Goal: Task Accomplishment & Management: Complete application form

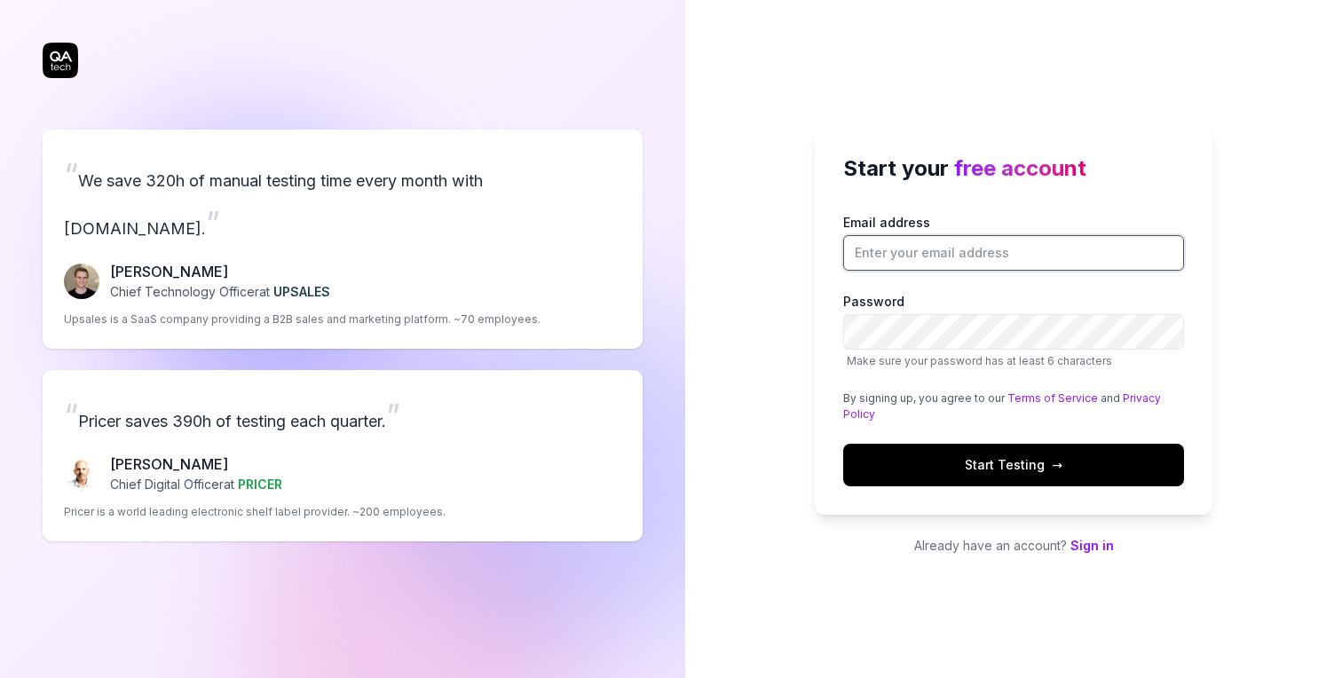
click at [987, 248] on input "Email address" at bounding box center [1013, 252] width 341 height 35
type input "[PERSON_NAME][EMAIL_ADDRESS][DOMAIN_NAME]"
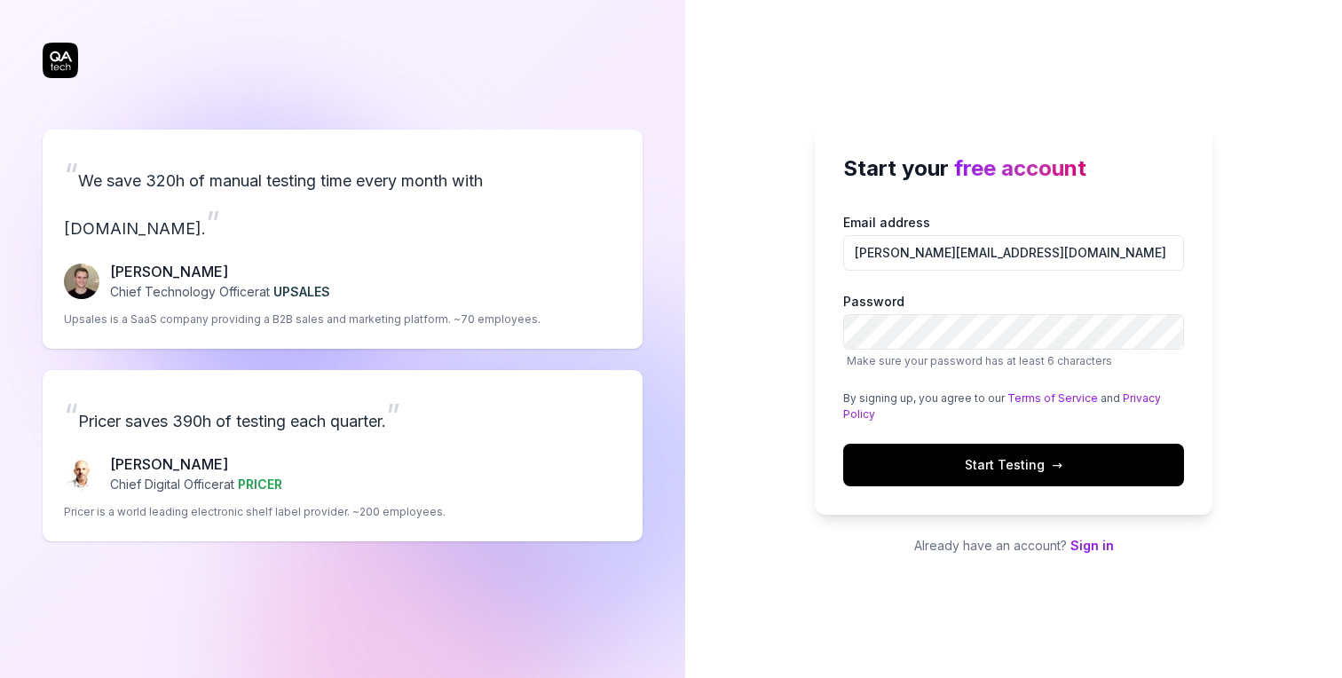
click at [1001, 474] on button "Start Testing →" at bounding box center [1013, 465] width 341 height 43
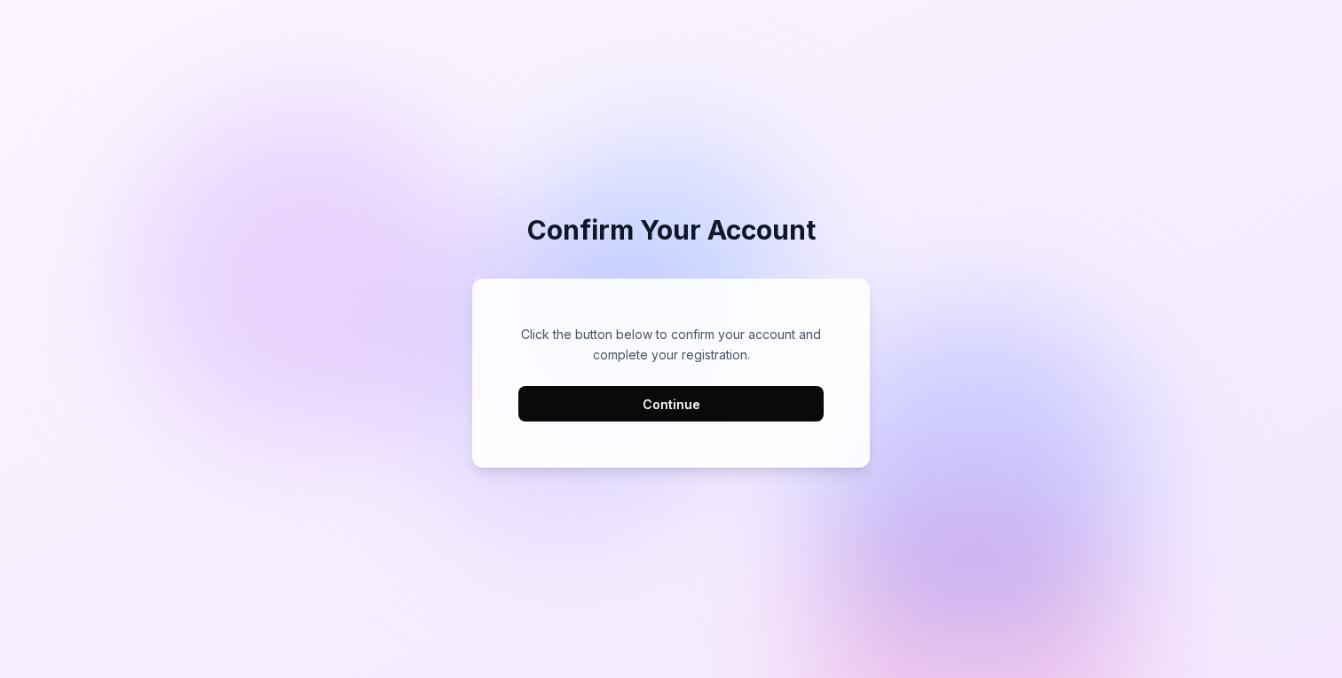
click at [704, 408] on button "Continue" at bounding box center [670, 403] width 305 height 35
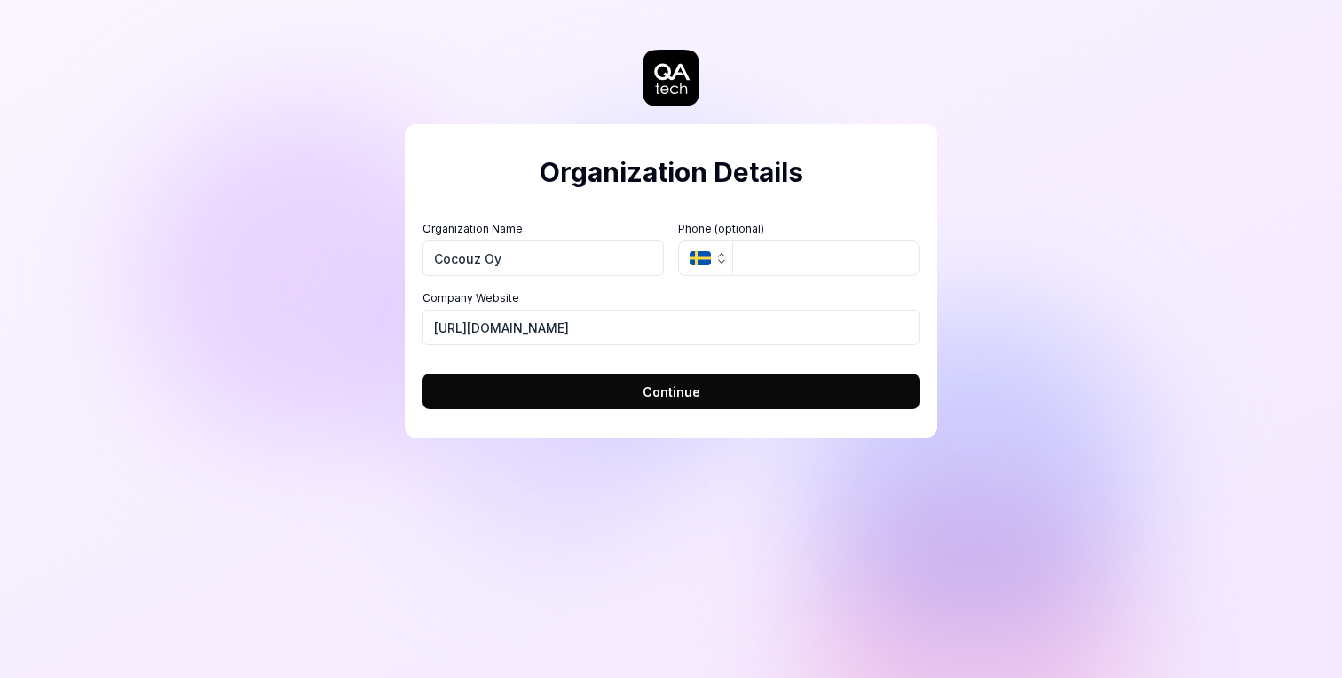
type input "Cocouz Oy"
click at [697, 266] on button "SE" at bounding box center [705, 257] width 54 height 35
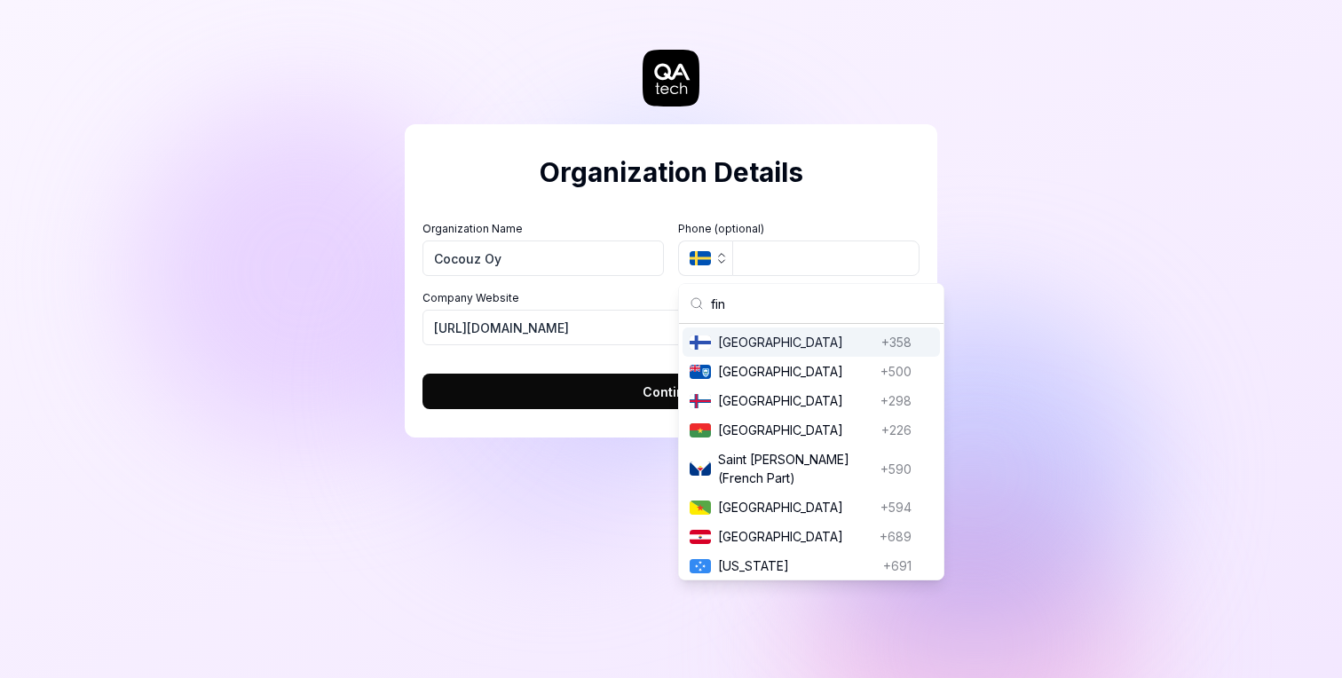
type input "fin"
click at [734, 338] on span "Finland" at bounding box center [796, 342] width 156 height 19
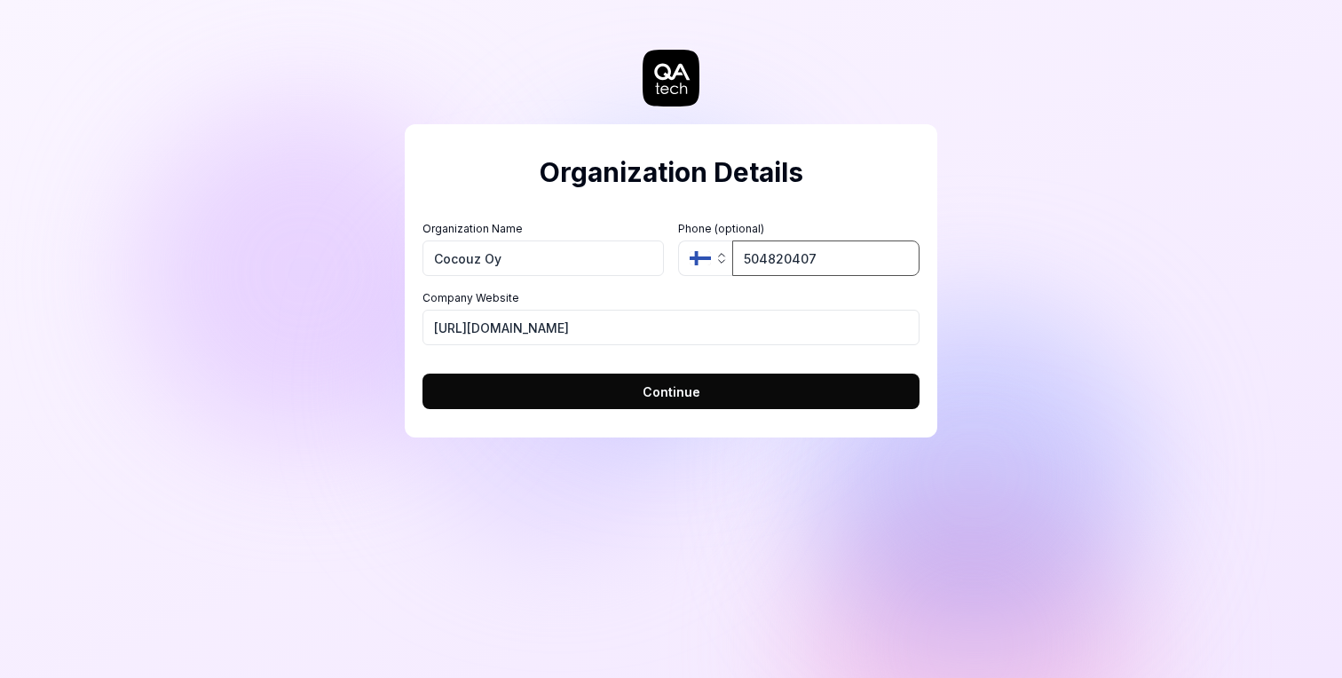
type input "504820407"
click at [665, 385] on span "Continue" at bounding box center [671, 391] width 58 height 19
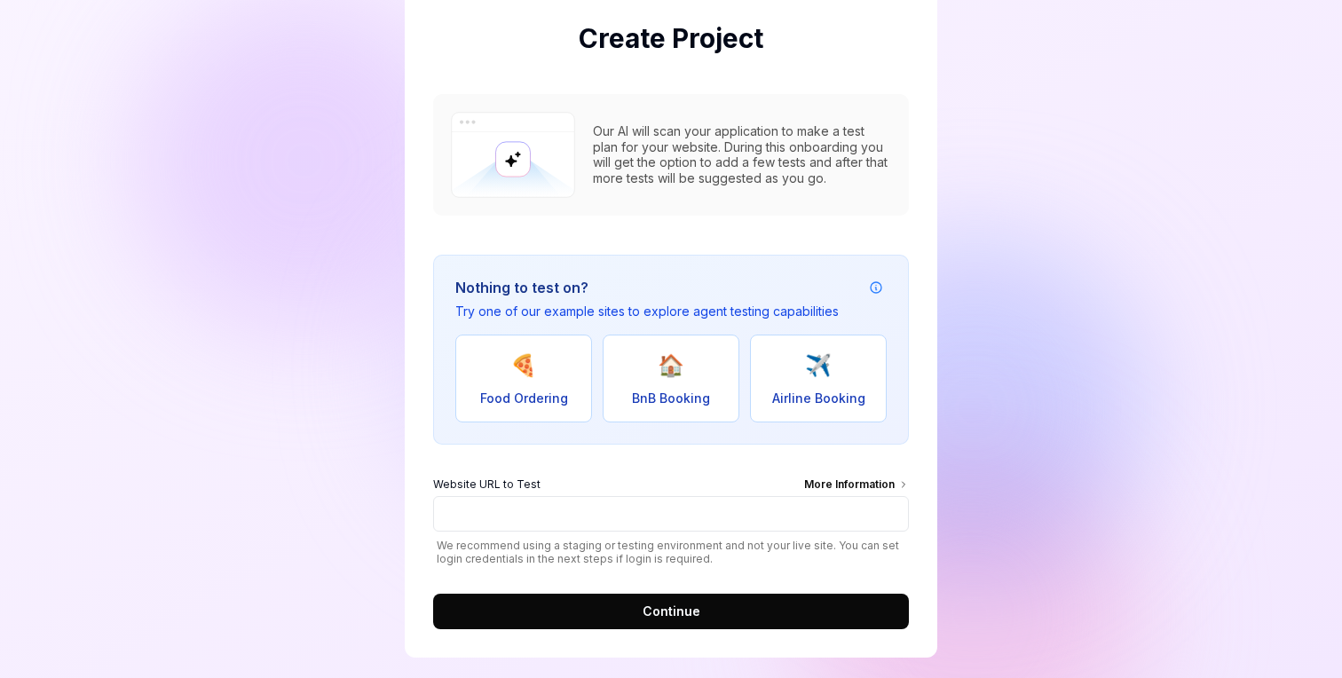
scroll to position [148, 0]
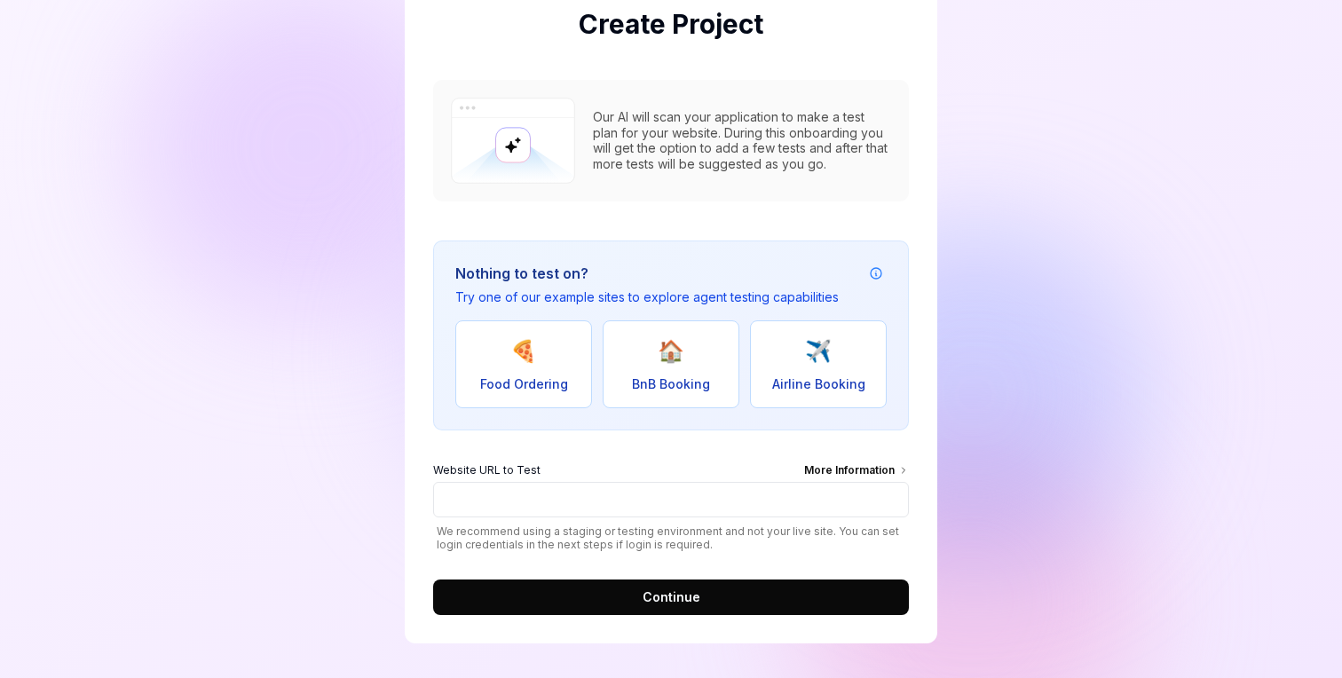
click at [857, 472] on div "More Information" at bounding box center [856, 472] width 105 height 20
click at [857, 482] on input "Website URL to Test More Information" at bounding box center [671, 499] width 476 height 35
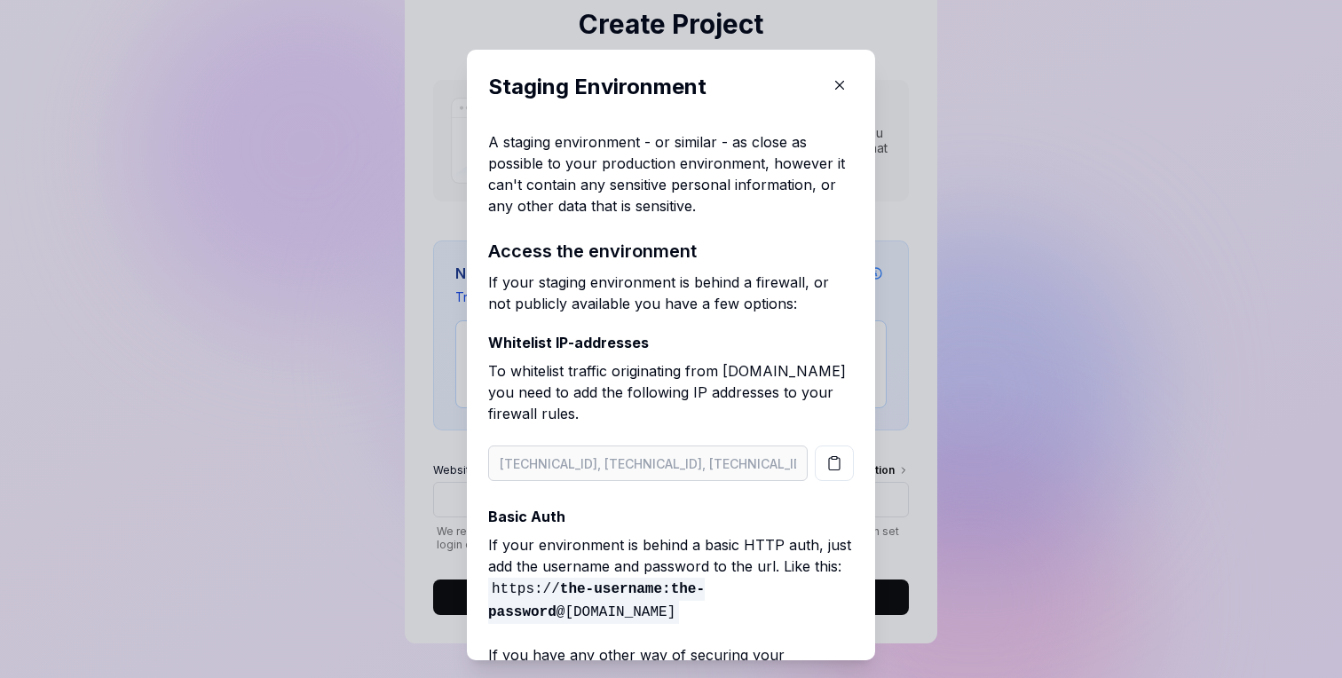
scroll to position [44, 0]
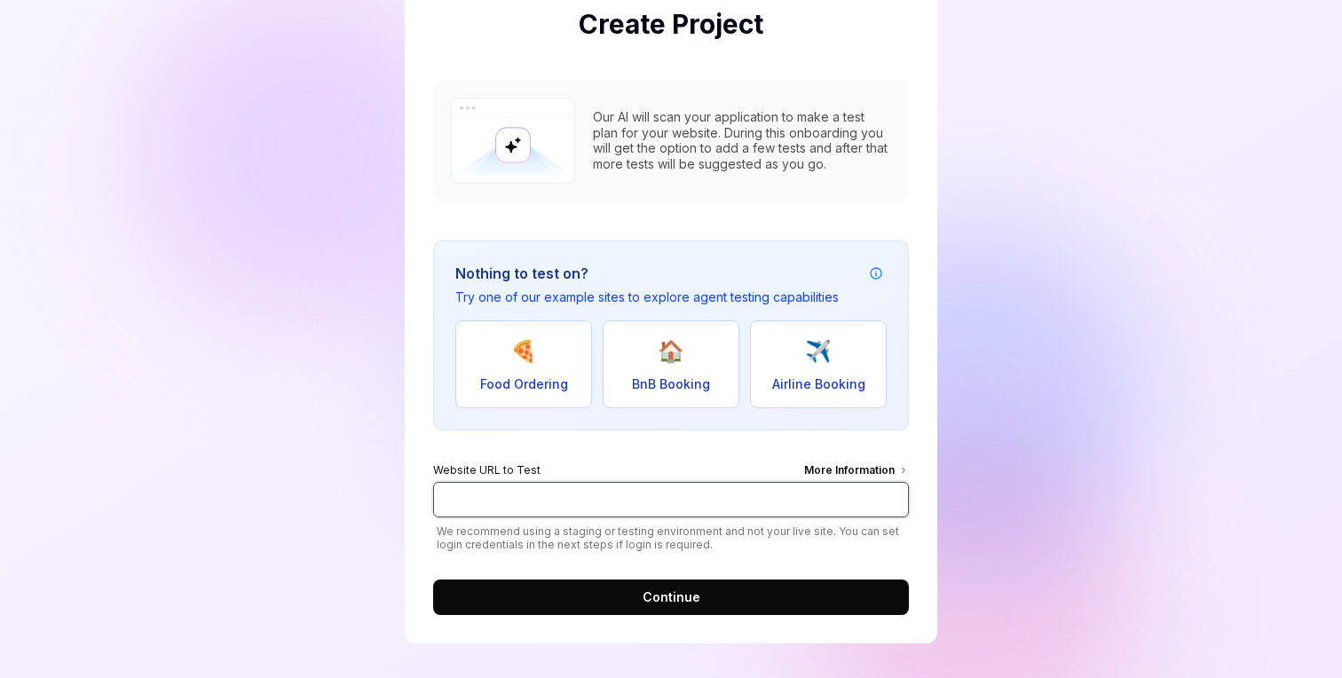
click at [596, 509] on input "Website URL to Test More Information" at bounding box center [671, 499] width 476 height 35
drag, startPoint x: 492, startPoint y: 498, endPoint x: 851, endPoint y: 552, distance: 362.5
click at [851, 552] on form "Website URL to Test More Information meetings.scandichotels.com/wl_search We re…" at bounding box center [671, 533] width 476 height 163
type input "meetingp"
click at [488, 502] on input "meetingp" at bounding box center [671, 499] width 476 height 35
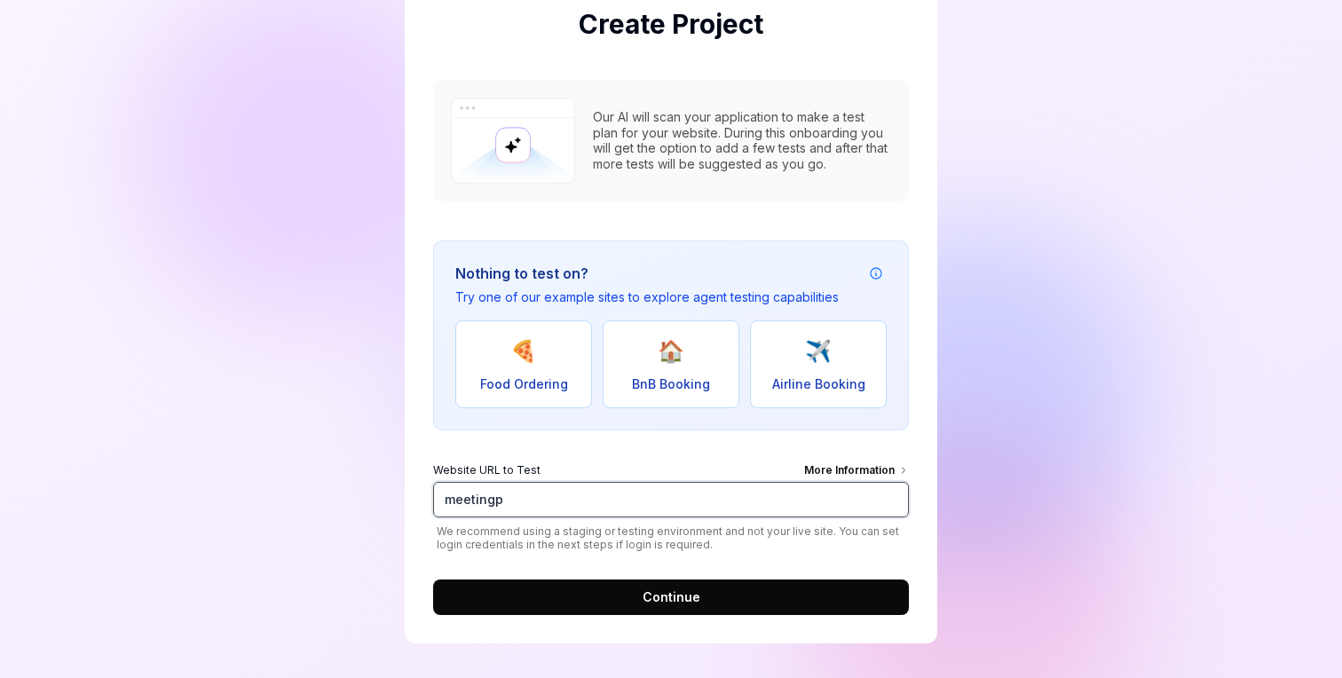
click at [488, 502] on input "meetingp" at bounding box center [671, 499] width 476 height 35
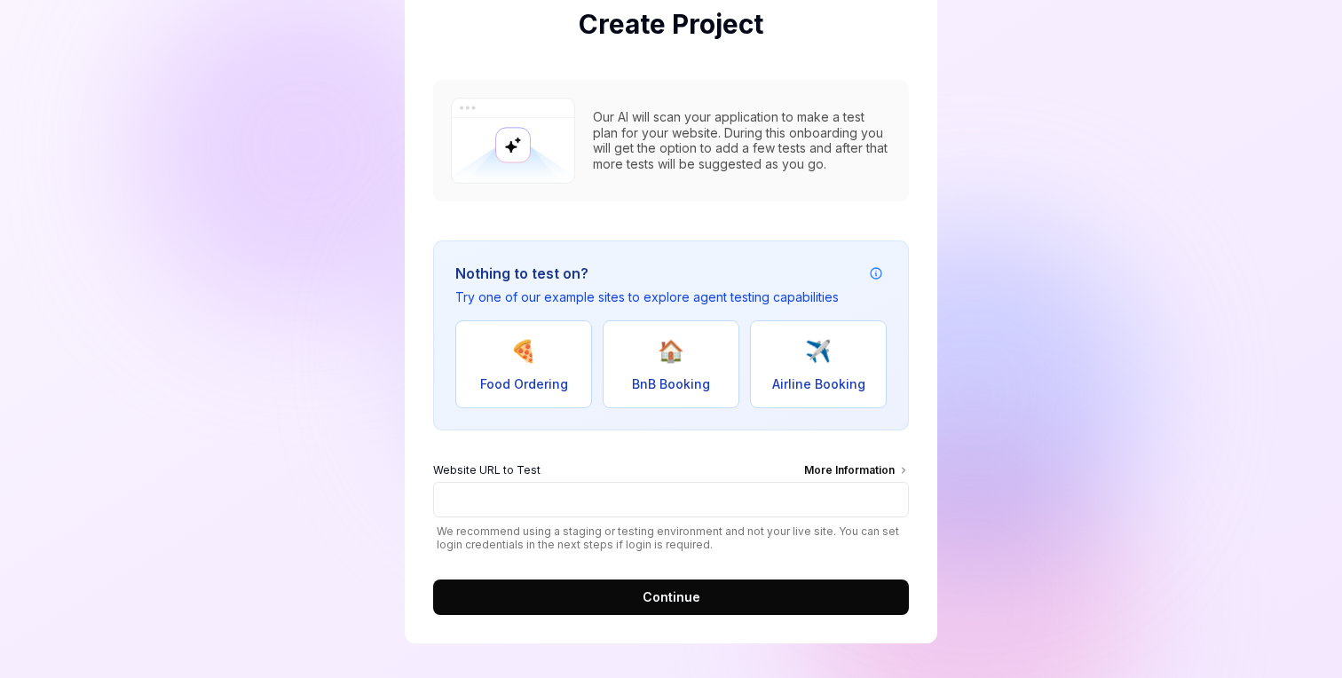
click at [550, 593] on button "Continue" at bounding box center [671, 596] width 476 height 35
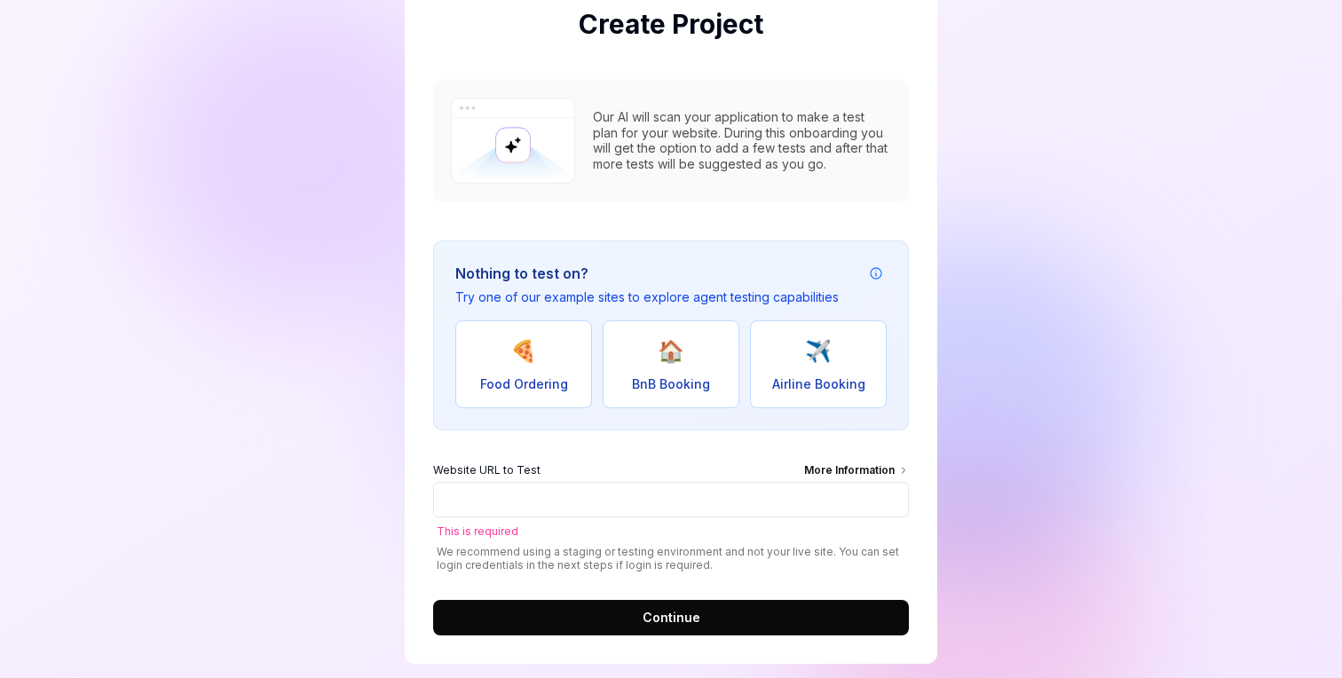
click at [539, 366] on button "🍕 Food Ordering" at bounding box center [523, 364] width 137 height 88
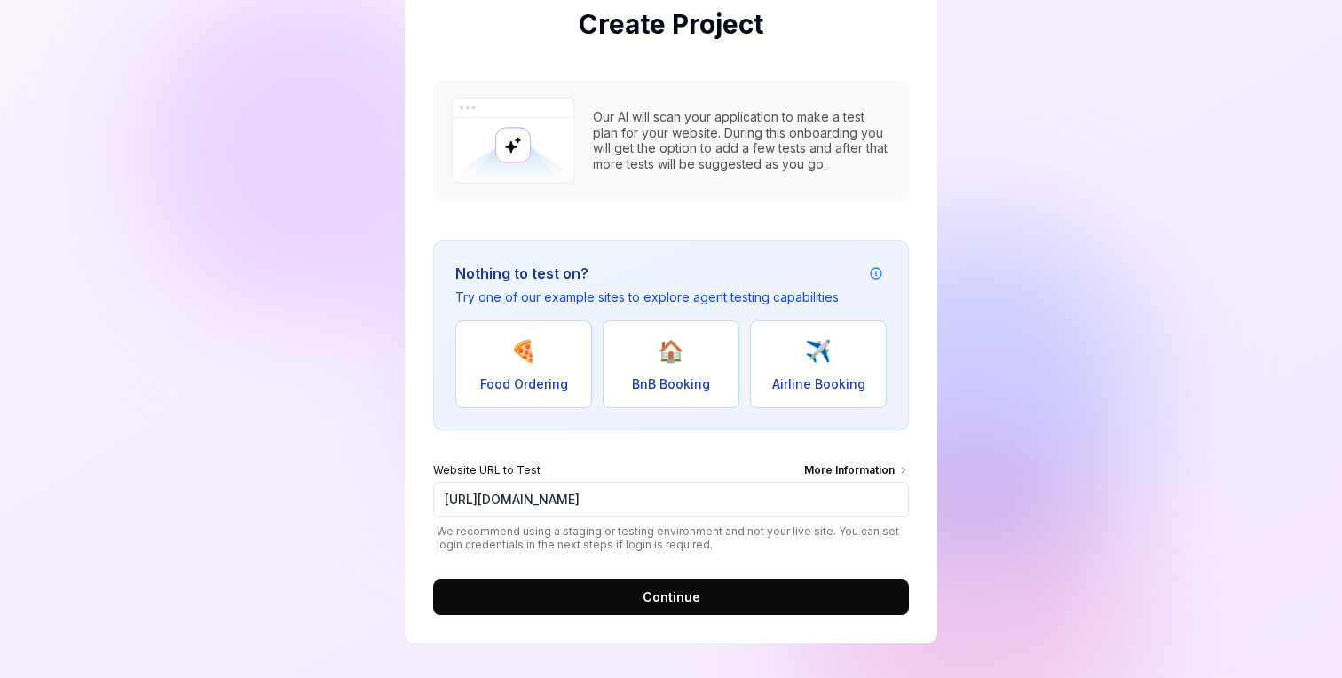
click at [673, 362] on span "🏠" at bounding box center [670, 351] width 27 height 32
click at [807, 379] on span "Airline Booking" at bounding box center [818, 383] width 93 height 19
click at [668, 405] on button "🏠 BnB Booking" at bounding box center [670, 364] width 137 height 88
type input "https://real-staynb.vercel.app/"
click at [648, 617] on div "Create Project Our AI will scan your application to make a test plan for your w…" at bounding box center [671, 309] width 532 height 667
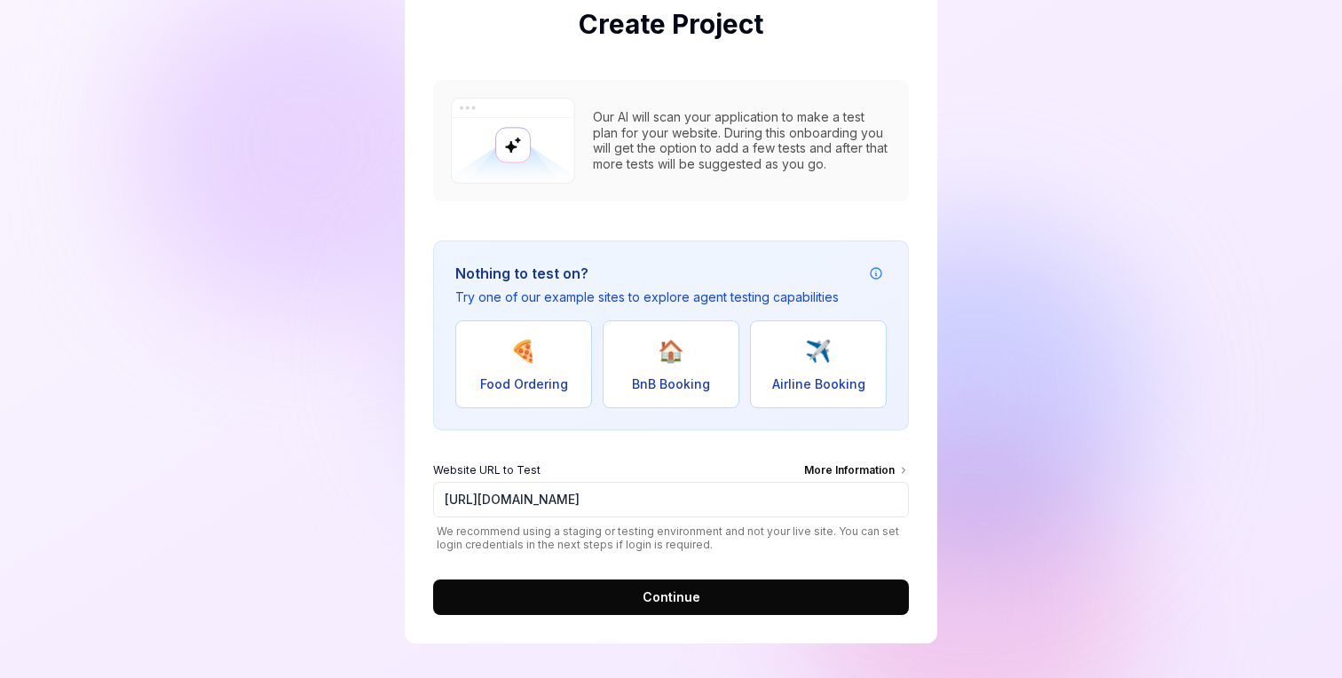
click at [655, 601] on span "Continue" at bounding box center [671, 596] width 58 height 19
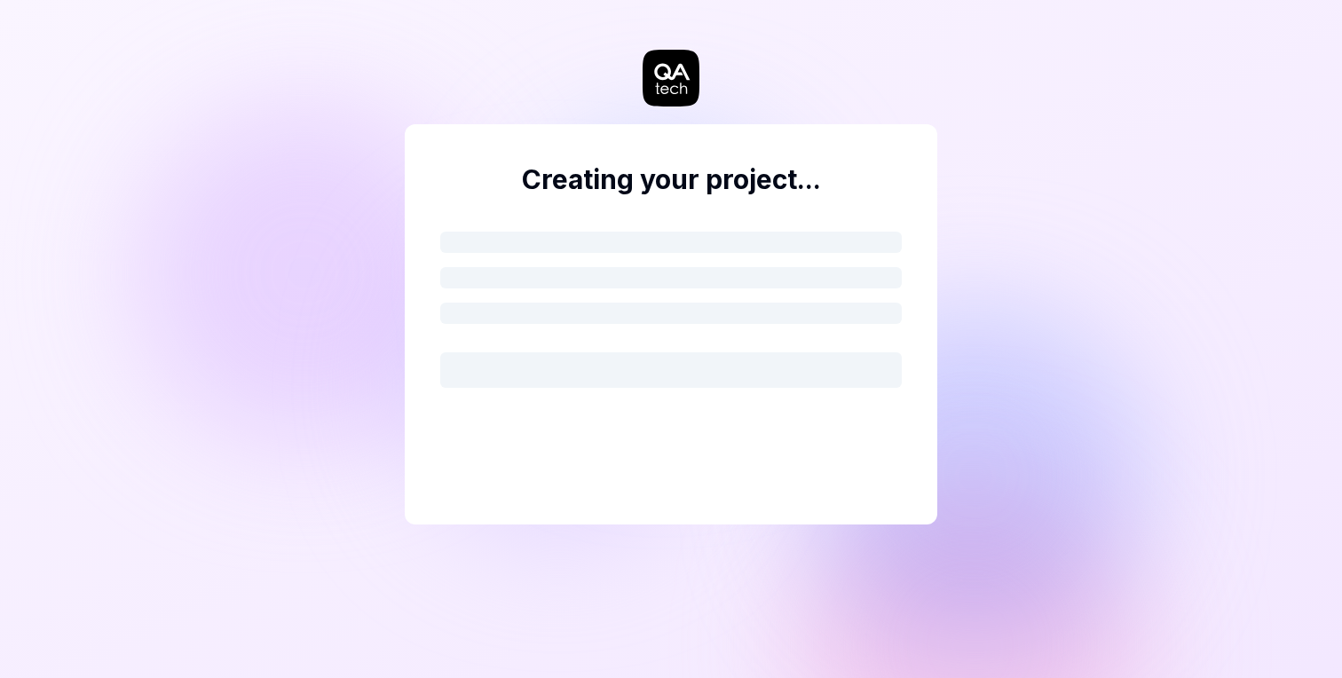
scroll to position [0, 0]
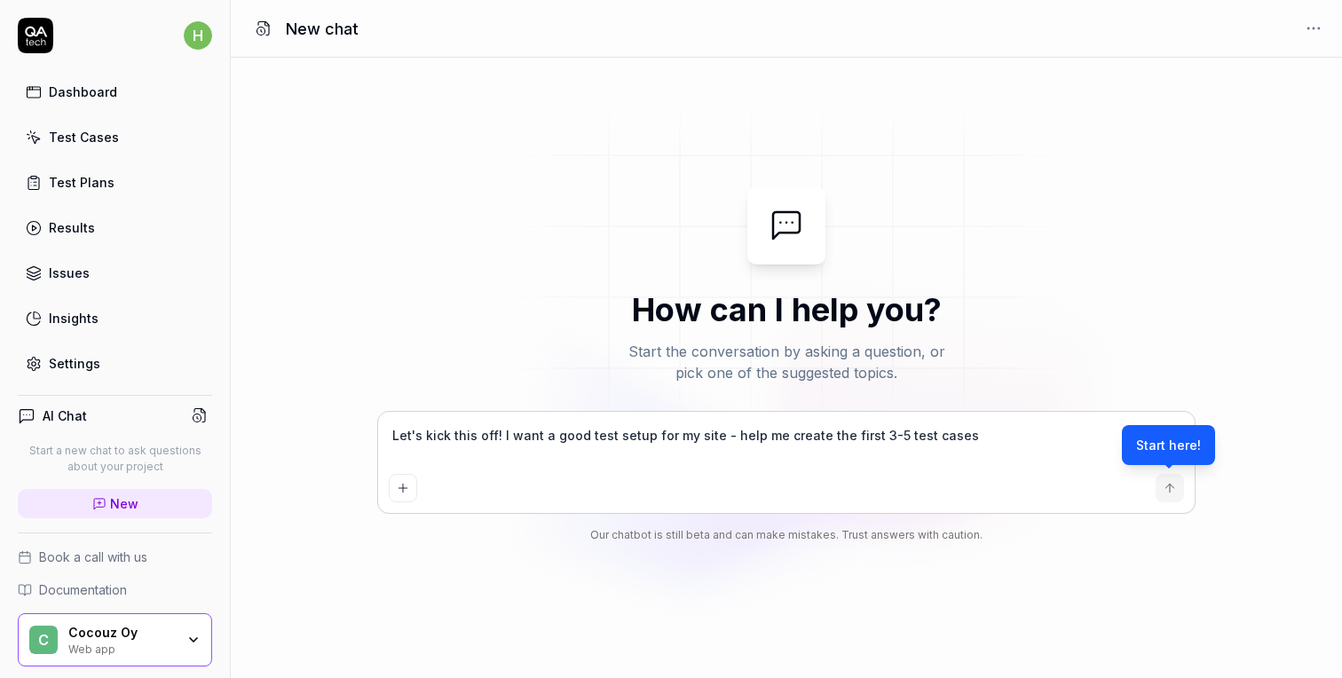
click at [824, 446] on textarea "Let's kick this off! I want a good test setup for my site - help me create the …" at bounding box center [786, 444] width 795 height 44
click at [1165, 456] on div "Start here!" at bounding box center [1167, 445] width 93 height 40
type textarea "*"
click at [1178, 498] on button "submit" at bounding box center [1169, 488] width 28 height 28
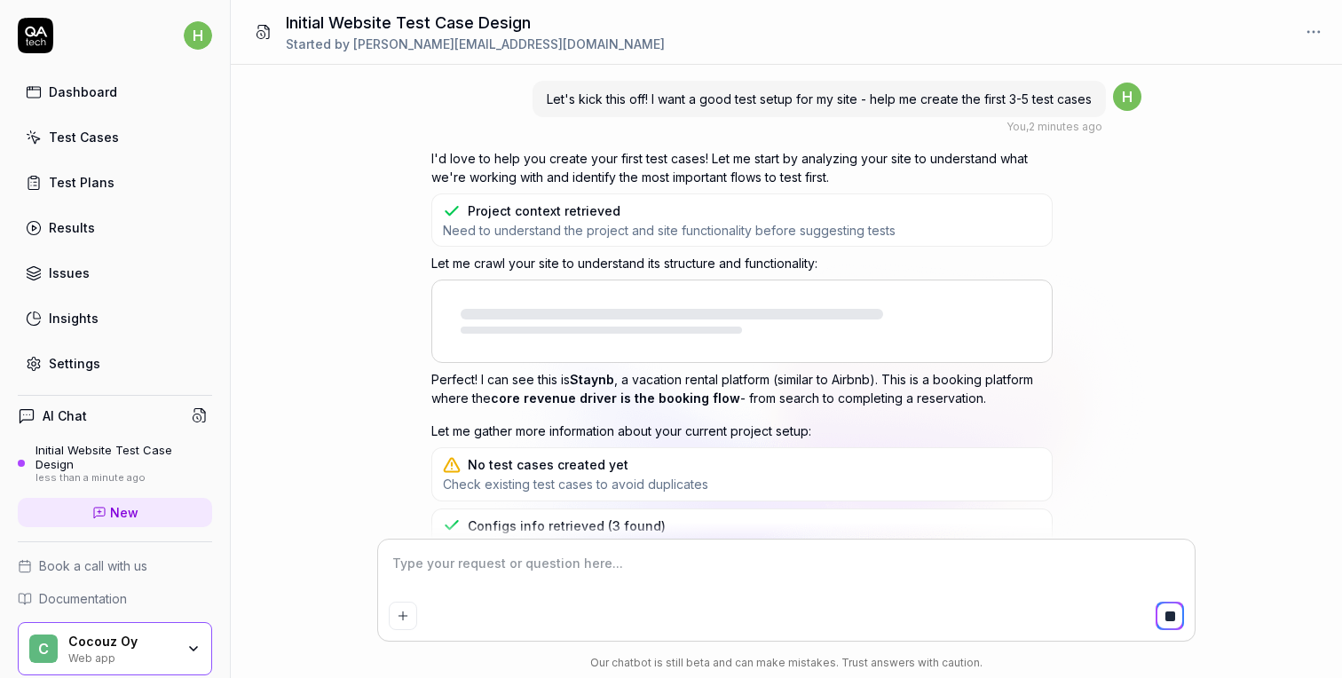
type textarea "*"
